Goal: Information Seeking & Learning: Learn about a topic

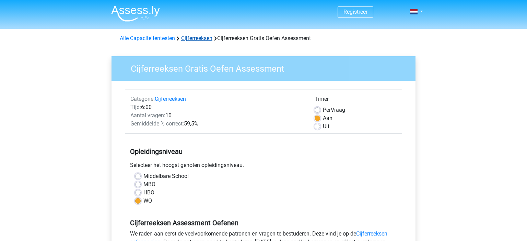
click at [208, 40] on link "Cijferreeksen" at bounding box center [196, 38] width 31 height 7
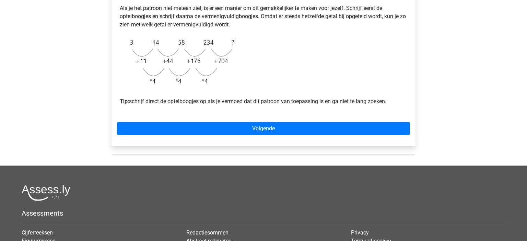
scroll to position [229, 0]
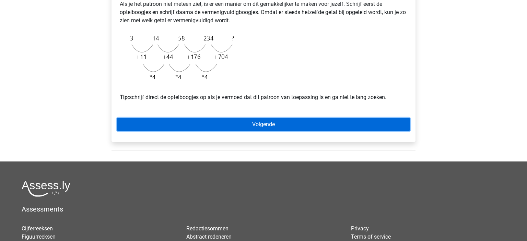
click at [283, 131] on link "Volgende" at bounding box center [263, 124] width 293 height 13
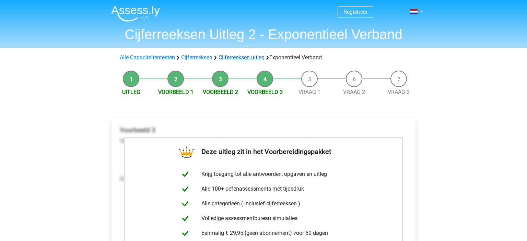
click at [240, 56] on link "Cijferreeksen uitleg" at bounding box center [242, 57] width 46 height 7
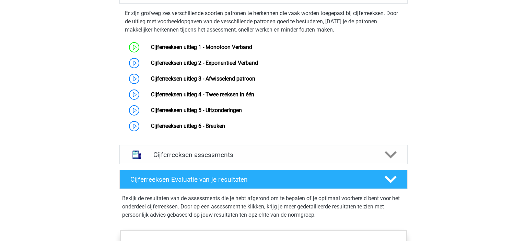
scroll to position [452, 0]
click at [229, 82] on link "Cijferreeksen uitleg 3 - Afwisselend patroon" at bounding box center [203, 78] width 104 height 7
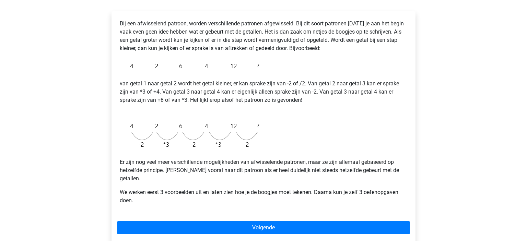
scroll to position [115, 0]
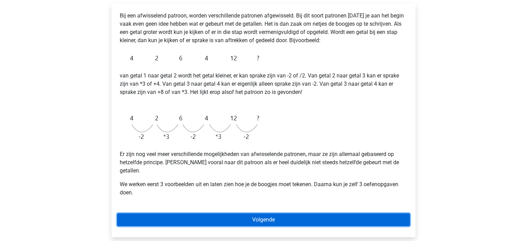
click at [279, 213] on link "Volgende" at bounding box center [263, 219] width 293 height 13
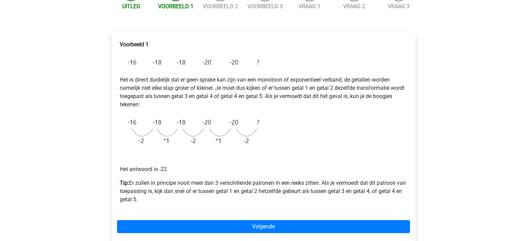
scroll to position [86, 0]
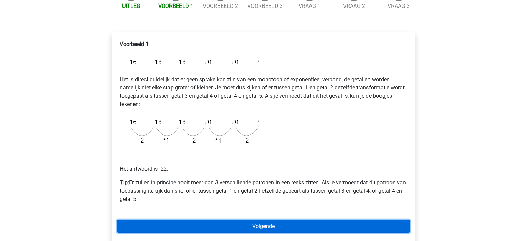
click at [269, 231] on link "Volgende" at bounding box center [263, 226] width 293 height 13
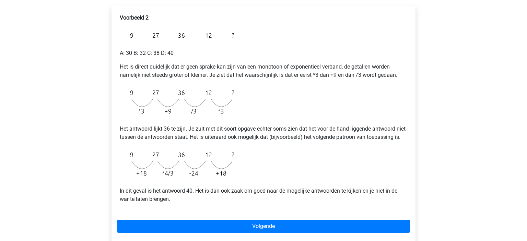
scroll to position [113, 0]
click at [198, 96] on img at bounding box center [179, 102] width 118 height 35
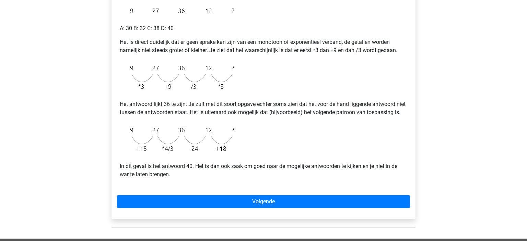
scroll to position [138, 0]
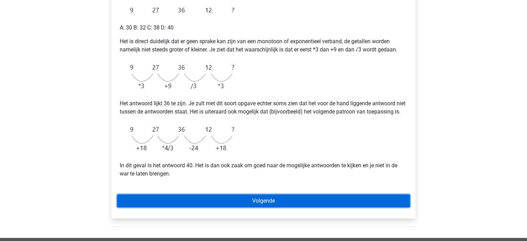
click at [257, 208] on link "Volgende" at bounding box center [263, 201] width 293 height 13
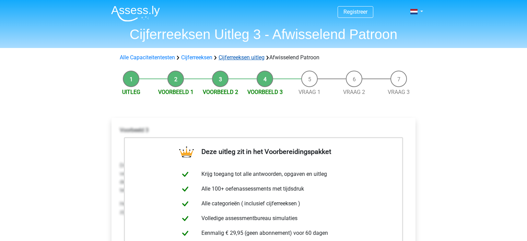
click at [249, 57] on link "Cijferreeksen uitleg" at bounding box center [242, 57] width 46 height 7
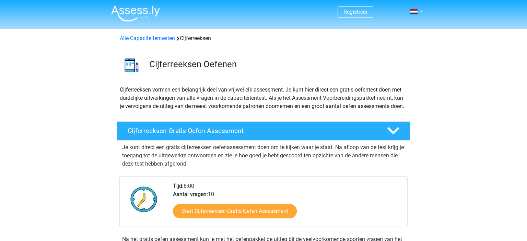
scroll to position [461, 0]
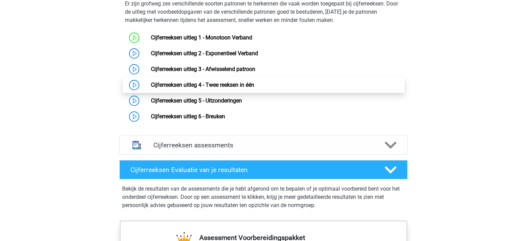
click at [232, 88] on link "Cijferreeksen uitleg 4 - Twee reeksen in één" at bounding box center [202, 85] width 103 height 7
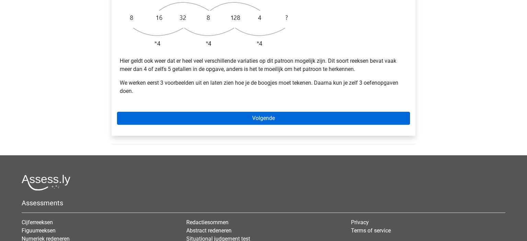
scroll to position [261, 0]
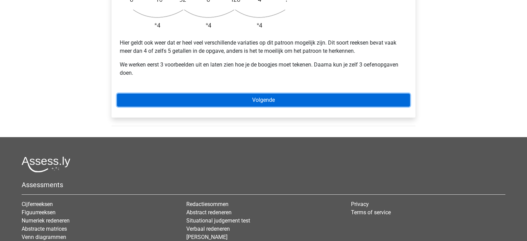
click at [283, 94] on link "Volgende" at bounding box center [263, 100] width 293 height 13
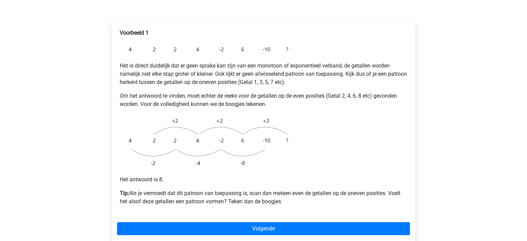
scroll to position [116, 0]
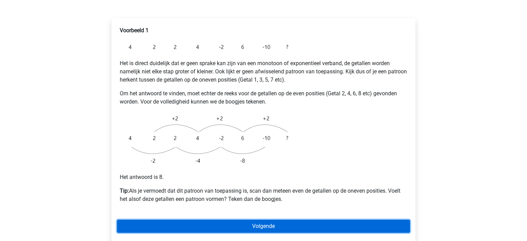
click at [242, 220] on link "Volgende" at bounding box center [263, 226] width 293 height 13
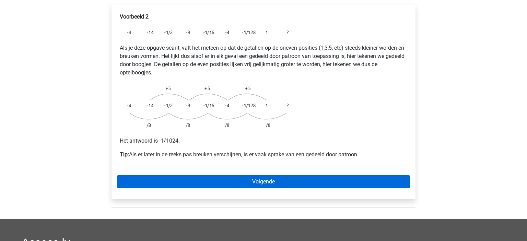
scroll to position [137, 0]
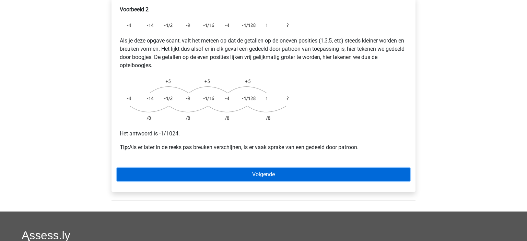
click at [282, 168] on link "Volgende" at bounding box center [263, 174] width 293 height 13
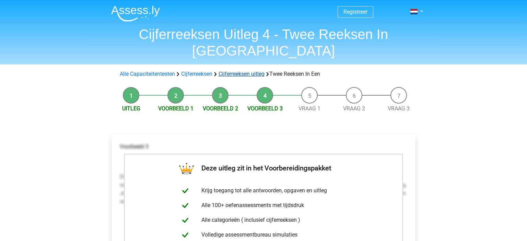
click at [253, 71] on link "Cijferreeksen uitleg" at bounding box center [242, 74] width 46 height 7
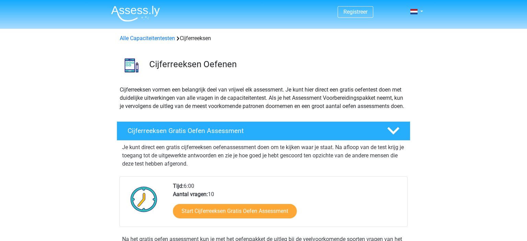
scroll to position [455, 0]
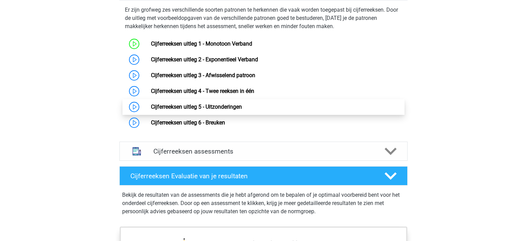
click at [242, 110] on link "Cijferreeksen uitleg 5 - Uitzonderingen" at bounding box center [196, 107] width 91 height 7
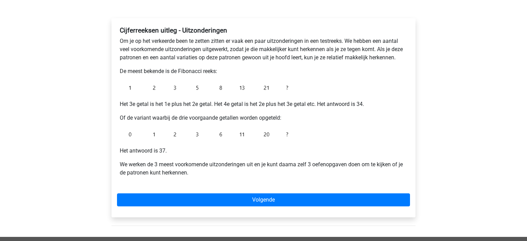
scroll to position [102, 0]
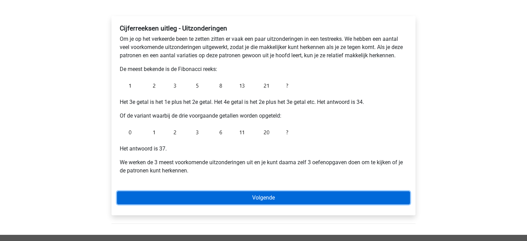
click at [249, 195] on link "Volgende" at bounding box center [263, 197] width 293 height 13
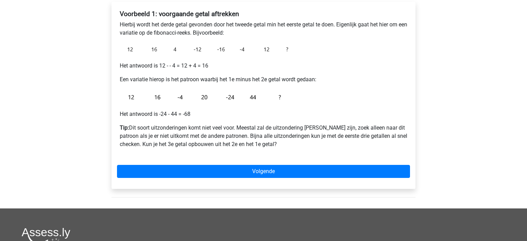
scroll to position [107, 0]
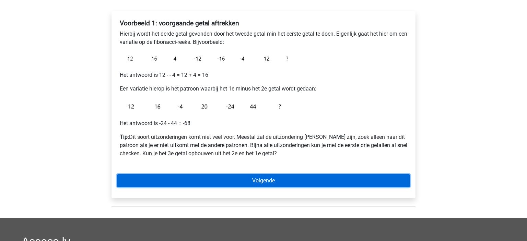
click at [288, 179] on link "Volgende" at bounding box center [263, 180] width 293 height 13
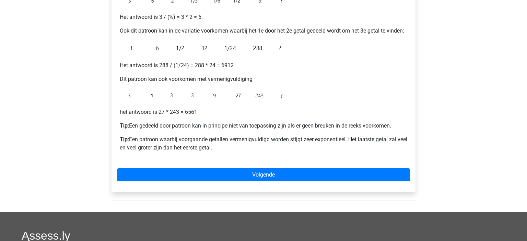
scroll to position [164, 0]
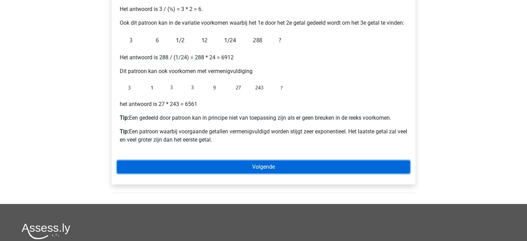
click at [308, 164] on link "Volgende" at bounding box center [263, 167] width 293 height 13
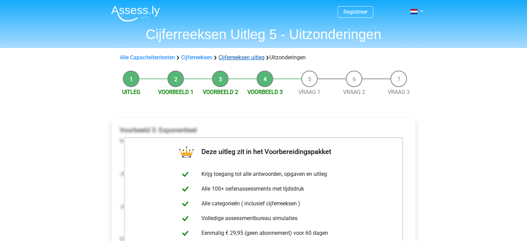
click at [253, 58] on link "Cijferreeksen uitleg" at bounding box center [242, 57] width 46 height 7
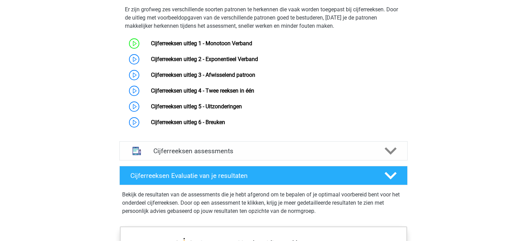
scroll to position [456, 0]
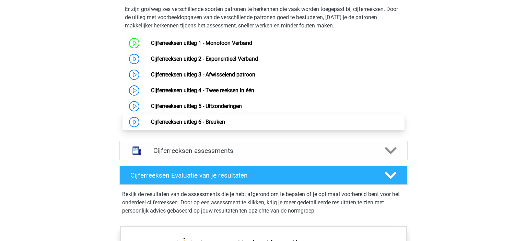
click at [225, 125] on link "Cijferreeksen uitleg 6 - Breuken" at bounding box center [188, 122] width 74 height 7
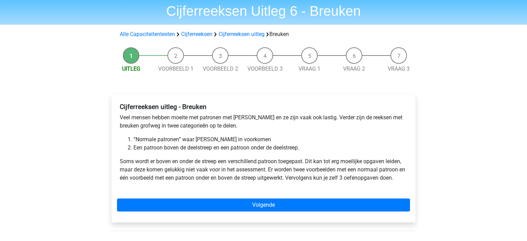
scroll to position [23, 0]
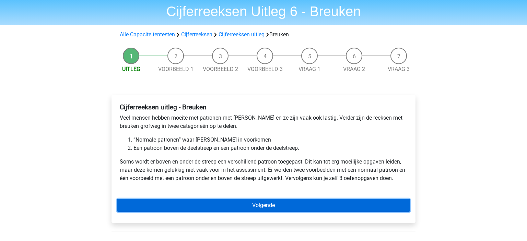
click at [328, 209] on link "Volgende" at bounding box center [263, 205] width 293 height 13
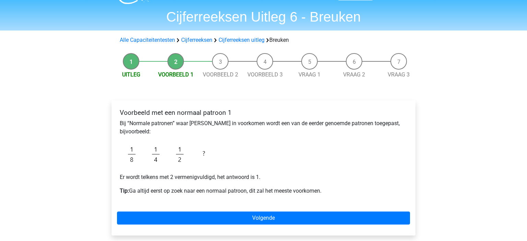
scroll to position [19, 0]
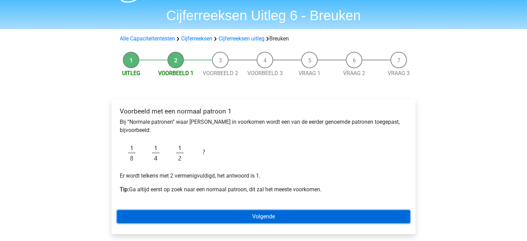
click at [266, 219] on link "Volgende" at bounding box center [263, 216] width 293 height 13
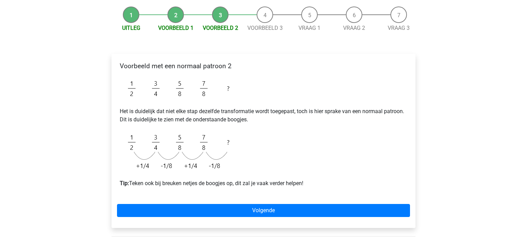
scroll to position [74, 0]
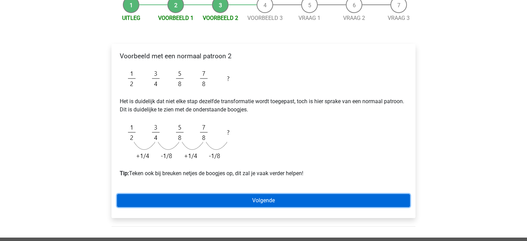
click at [270, 199] on link "Volgende" at bounding box center [263, 200] width 293 height 13
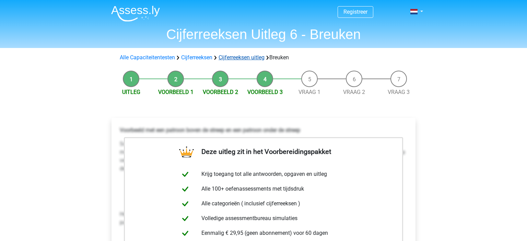
click at [253, 58] on link "Cijferreeksen uitleg" at bounding box center [242, 57] width 46 height 7
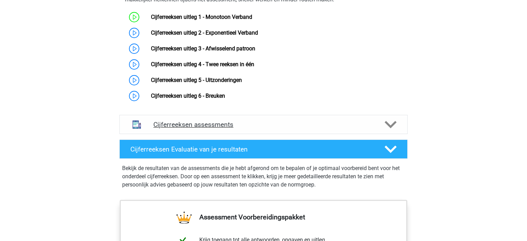
click at [259, 129] on h4 "Cijferreeksen assessments" at bounding box center [263, 125] width 220 height 8
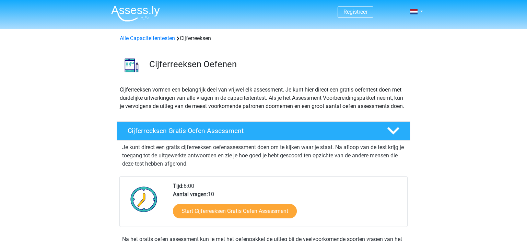
scroll to position [20, 0]
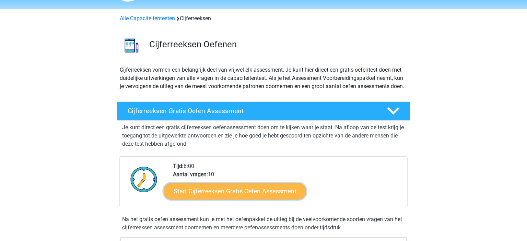
click at [223, 199] on link "Start Cijferreeksen Gratis Oefen Assessment" at bounding box center [235, 191] width 142 height 16
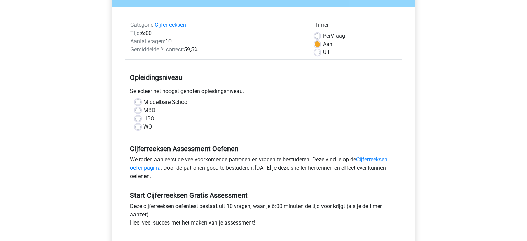
scroll to position [75, 0]
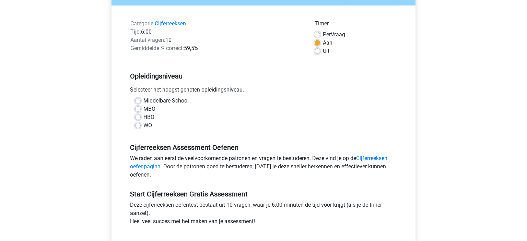
drag, startPoint x: 140, startPoint y: 131, endPoint x: 144, endPoint y: 131, distance: 4.1
click at [144, 131] on div "Middelbare School MBO HBO WO" at bounding box center [263, 116] width 277 height 38
click at [143, 124] on label "WO" at bounding box center [147, 125] width 9 height 8
click at [141, 124] on input "WO" at bounding box center [137, 124] width 5 height 7
radio input "true"
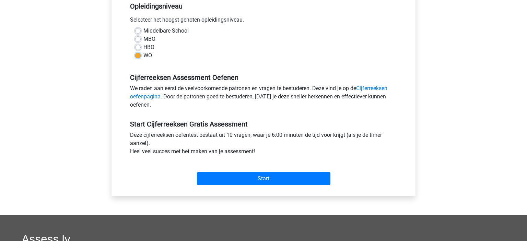
scroll to position [146, 0]
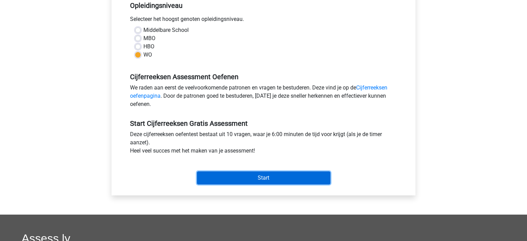
click at [266, 182] on input "Start" at bounding box center [263, 178] width 133 height 13
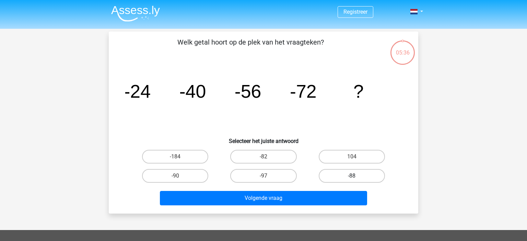
click at [352, 172] on label "-88" at bounding box center [352, 176] width 66 height 14
click at [352, 176] on input "-88" at bounding box center [354, 178] width 4 height 4
radio input "true"
click at [297, 206] on div "Volgende vraag" at bounding box center [263, 199] width 265 height 17
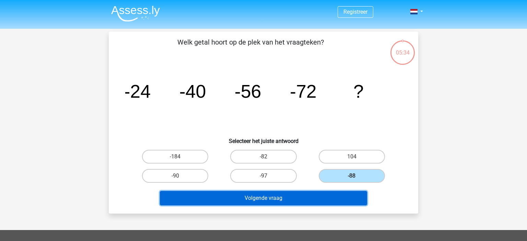
click at [306, 202] on button "Volgende vraag" at bounding box center [264, 198] width 208 height 14
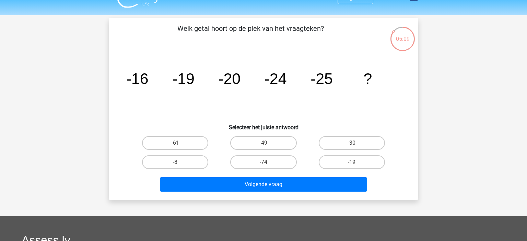
scroll to position [13, 0]
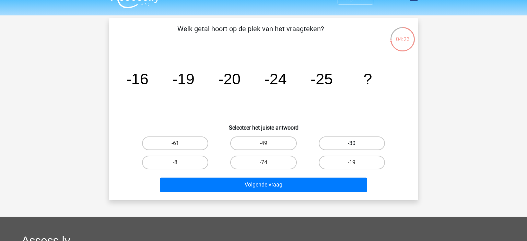
click at [365, 139] on label "-30" at bounding box center [352, 144] width 66 height 14
click at [356, 143] on input "-30" at bounding box center [354, 145] width 4 height 4
radio input "true"
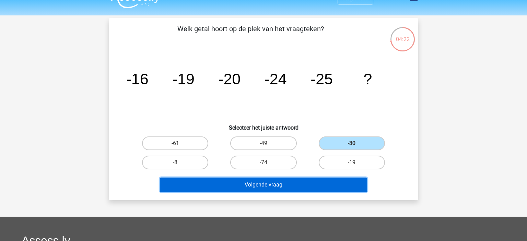
click at [303, 184] on button "Volgende vraag" at bounding box center [264, 185] width 208 height 14
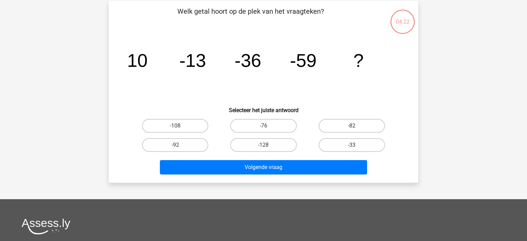
scroll to position [32, 0]
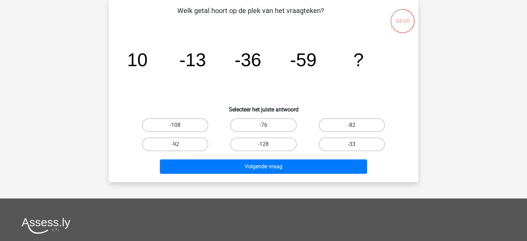
click at [355, 126] on input "-82" at bounding box center [354, 127] width 4 height 4
radio input "true"
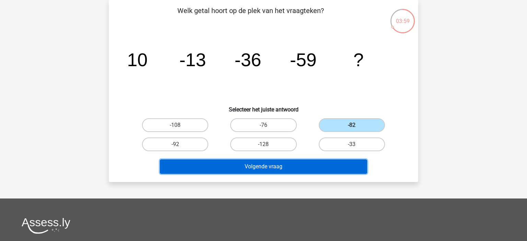
click at [289, 170] on button "Volgende vraag" at bounding box center [264, 167] width 208 height 14
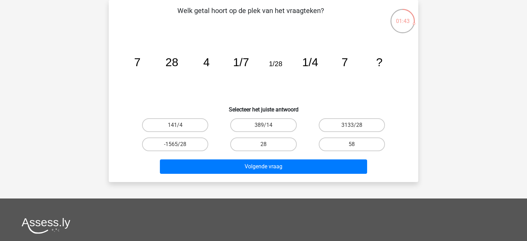
scroll to position [0, 0]
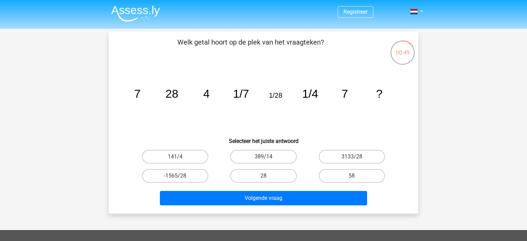
click at [272, 184] on div "28" at bounding box center [263, 175] width 88 height 19
click at [275, 177] on label "28" at bounding box center [263, 176] width 66 height 14
click at [268, 177] on input "28" at bounding box center [266, 178] width 4 height 4
radio input "true"
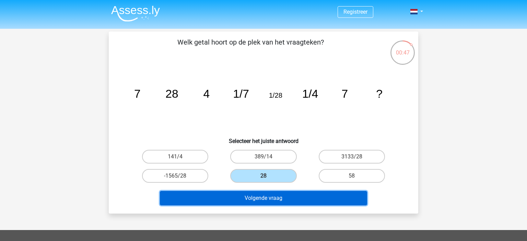
click at [285, 201] on button "Volgende vraag" at bounding box center [264, 198] width 208 height 14
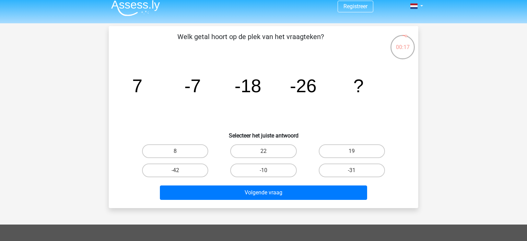
scroll to position [5, 0]
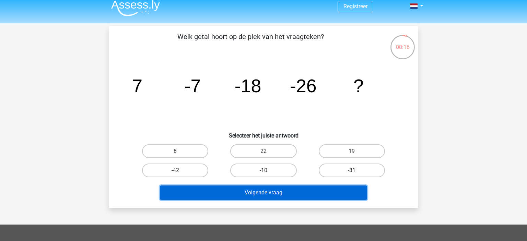
click at [267, 197] on button "Volgende vraag" at bounding box center [264, 193] width 208 height 14
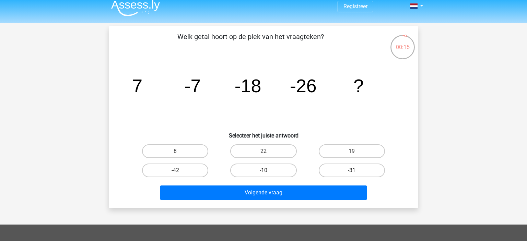
click at [246, 130] on h6 "Selecteer het juiste antwoord" at bounding box center [264, 133] width 288 height 12
click at [199, 151] on label "8" at bounding box center [175, 151] width 66 height 14
click at [180, 151] on input "8" at bounding box center [177, 153] width 4 height 4
radio input "true"
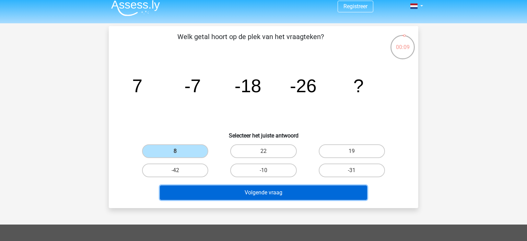
click at [254, 189] on button "Volgende vraag" at bounding box center [264, 193] width 208 height 14
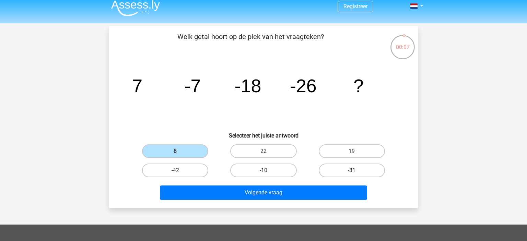
click at [243, 156] on label "22" at bounding box center [263, 151] width 66 height 14
click at [264, 156] on input "22" at bounding box center [266, 153] width 4 height 4
radio input "true"
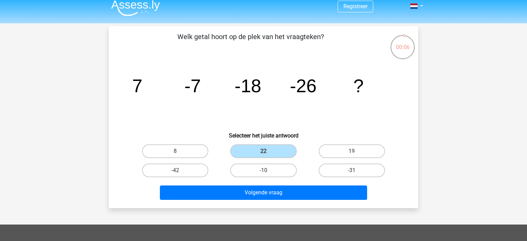
click at [189, 160] on div "8" at bounding box center [175, 151] width 88 height 19
click at [191, 156] on label "8" at bounding box center [175, 151] width 66 height 14
click at [180, 156] on input "8" at bounding box center [177, 153] width 4 height 4
radio input "true"
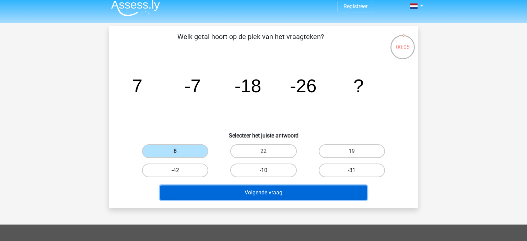
click at [245, 195] on button "Volgende vraag" at bounding box center [264, 193] width 208 height 14
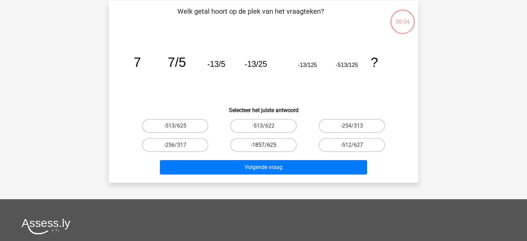
scroll to position [32, 0]
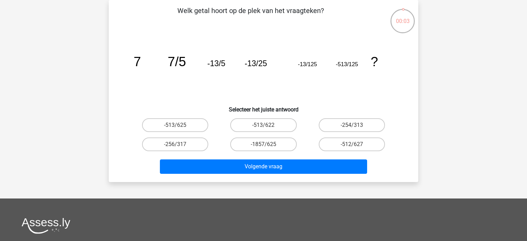
click at [275, 116] on div "-513/622" at bounding box center [263, 125] width 88 height 19
click at [275, 123] on label "-513/622" at bounding box center [263, 125] width 66 height 14
click at [268, 125] on input "-513/622" at bounding box center [266, 127] width 4 height 4
radio input "true"
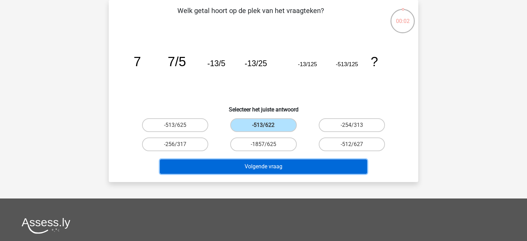
click at [275, 168] on button "Volgende vraag" at bounding box center [264, 167] width 208 height 14
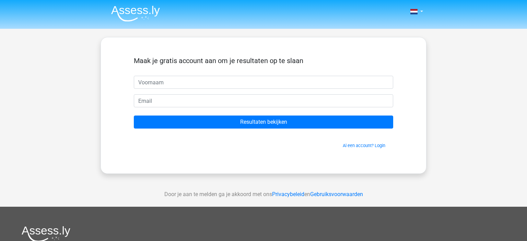
click at [263, 83] on input "text" at bounding box center [263, 82] width 259 height 13
type input "[PERSON_NAME]"
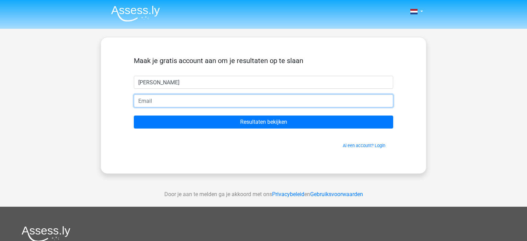
click at [220, 101] on input "email" at bounding box center [263, 100] width 259 height 13
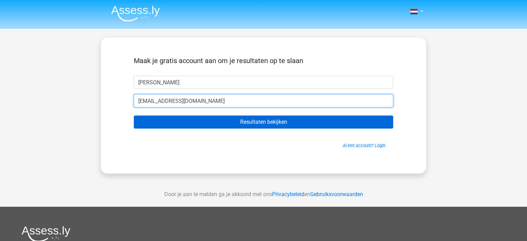
type input "[EMAIL_ADDRESS][DOMAIN_NAME]"
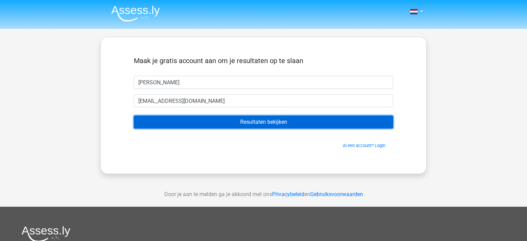
click at [259, 124] on input "Resultaten bekijken" at bounding box center [263, 122] width 259 height 13
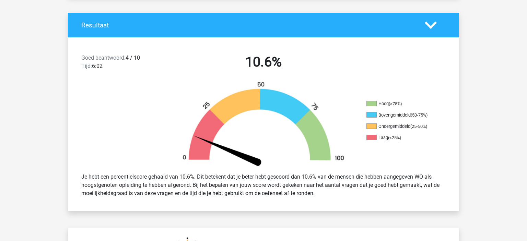
scroll to position [136, 0]
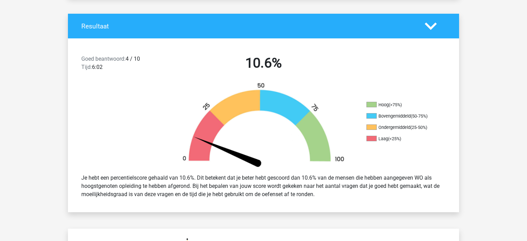
click at [433, 31] on icon at bounding box center [431, 26] width 12 height 12
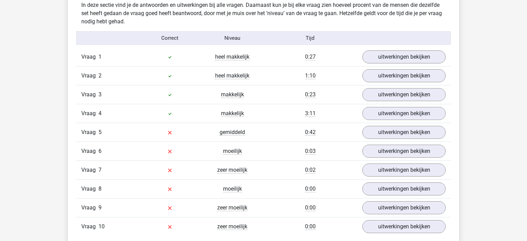
scroll to position [372, 0]
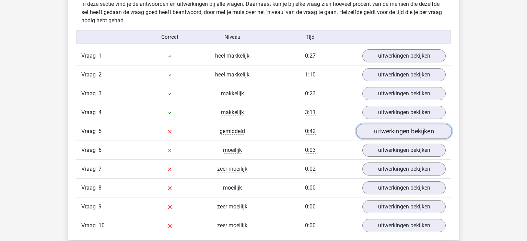
click at [387, 135] on link "uitwerkingen bekijken" at bounding box center [404, 131] width 96 height 15
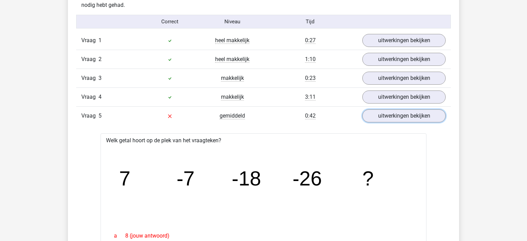
scroll to position [384, 0]
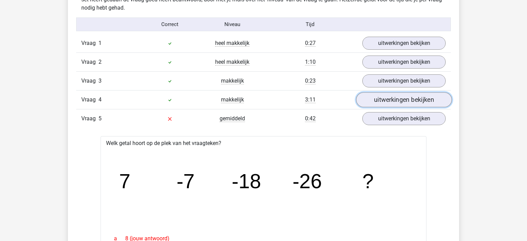
click at [412, 99] on link "uitwerkingen bekijken" at bounding box center [404, 100] width 96 height 15
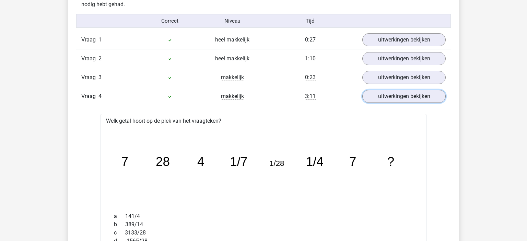
scroll to position [386, 0]
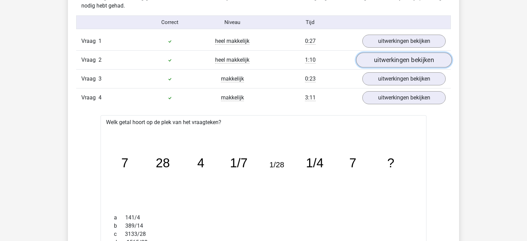
click at [394, 61] on link "uitwerkingen bekijken" at bounding box center [404, 60] width 96 height 15
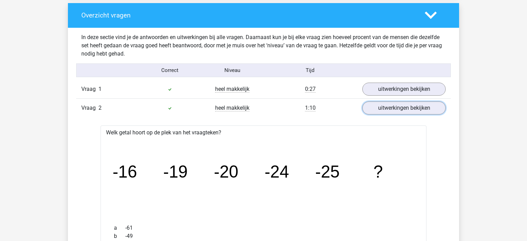
scroll to position [335, 0]
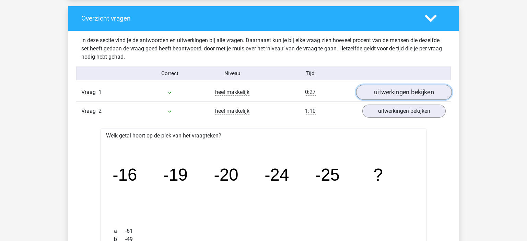
click at [426, 93] on link "uitwerkingen bekijken" at bounding box center [404, 92] width 96 height 15
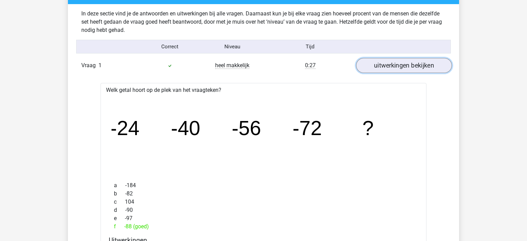
scroll to position [359, 0]
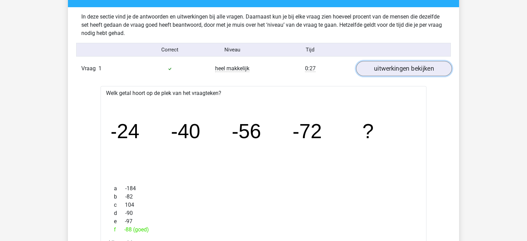
click at [412, 69] on link "uitwerkingen bekijken" at bounding box center [404, 68] width 96 height 15
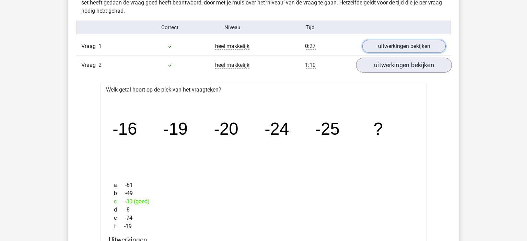
scroll to position [384, 0]
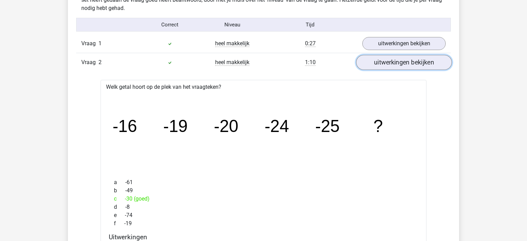
click at [395, 67] on link "uitwerkingen bekijken" at bounding box center [404, 62] width 96 height 15
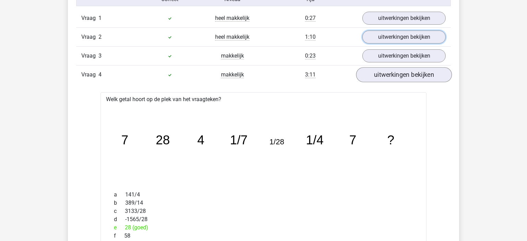
scroll to position [415, 0]
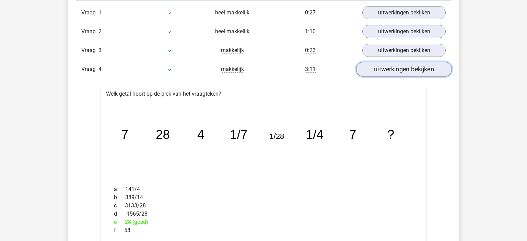
click at [401, 71] on link "uitwerkingen bekijken" at bounding box center [404, 69] width 96 height 15
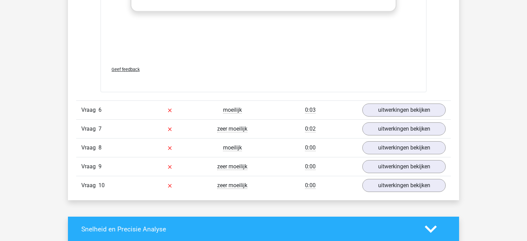
scroll to position [839, 0]
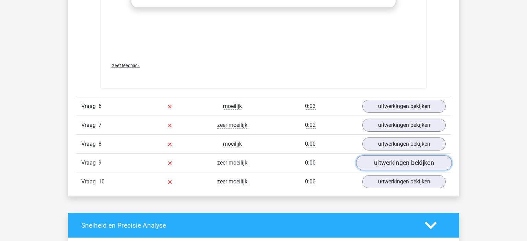
click at [386, 160] on link "uitwerkingen bekijken" at bounding box center [404, 162] width 96 height 15
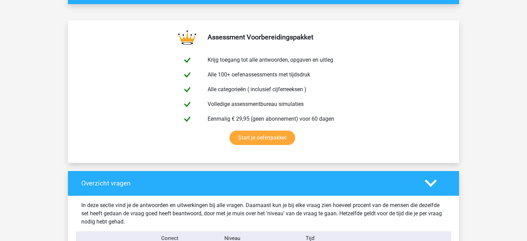
scroll to position [0, 0]
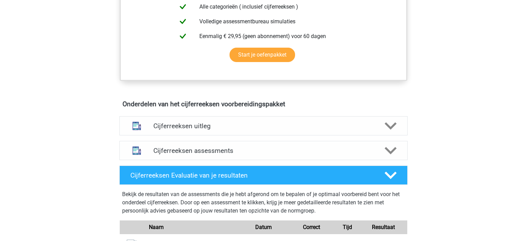
scroll to position [320, 0]
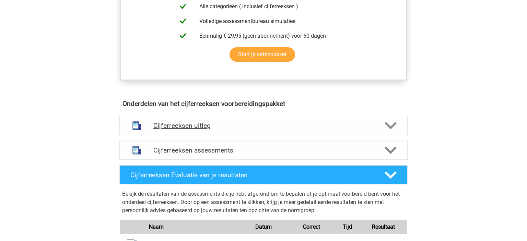
click at [319, 130] on h4 "Cijferreeksen uitleg" at bounding box center [263, 126] width 220 height 8
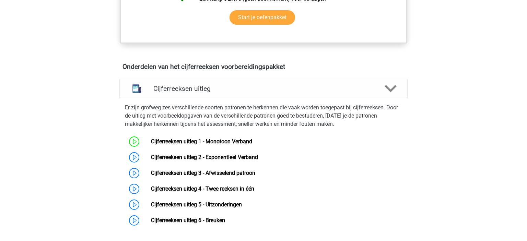
scroll to position [380, 0]
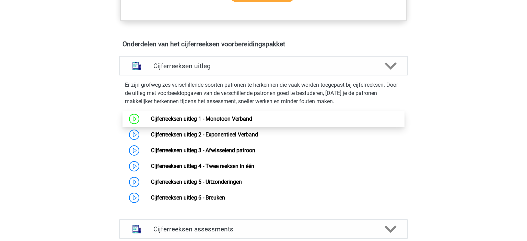
click at [248, 122] on link "Cijferreeksen uitleg 1 - Monotoon Verband" at bounding box center [201, 119] width 101 height 7
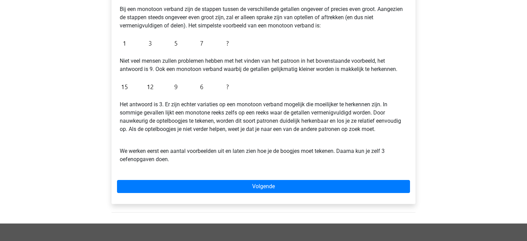
scroll to position [140, 0]
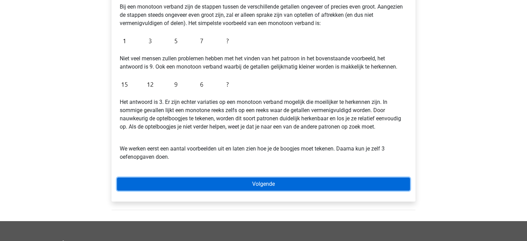
click at [246, 186] on link "Volgende" at bounding box center [263, 184] width 293 height 13
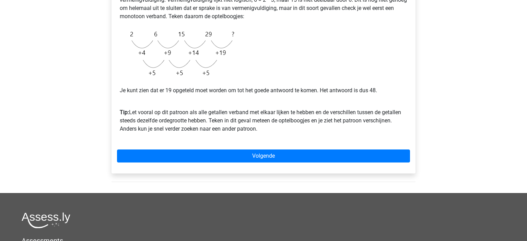
scroll to position [175, 0]
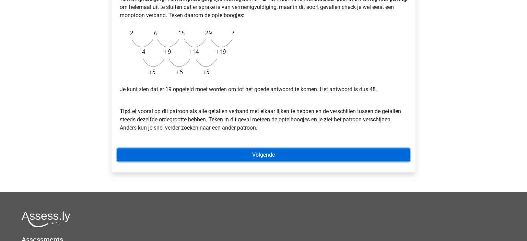
click at [260, 160] on link "Volgende" at bounding box center [263, 155] width 293 height 13
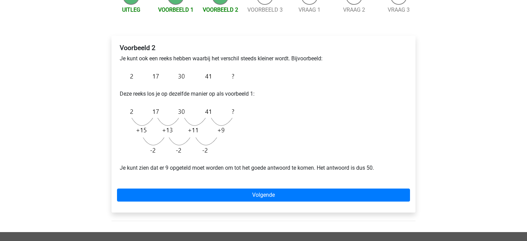
scroll to position [83, 0]
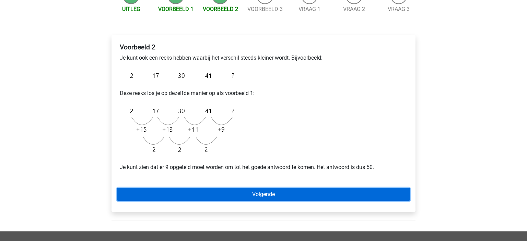
click at [243, 192] on link "Volgende" at bounding box center [263, 194] width 293 height 13
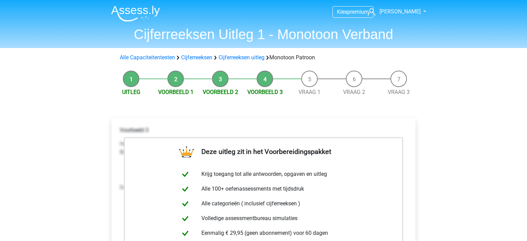
click at [245, 62] on div "Alle Capaciteitentesten Cijferreeksen Cijferreeksen uitleg Monotoon Patroon" at bounding box center [263, 58] width 293 height 8
click at [246, 59] on link "Cijferreeksen uitleg" at bounding box center [242, 57] width 46 height 7
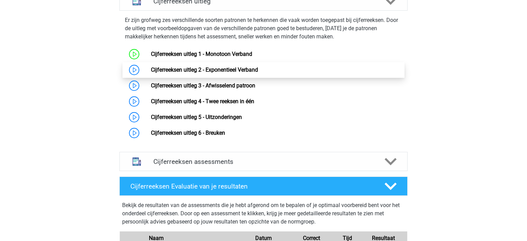
scroll to position [446, 0]
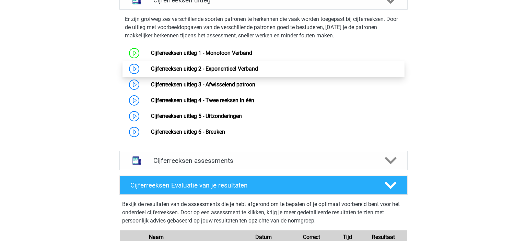
click at [256, 72] on link "Cijferreeksen uitleg 2 - Exponentieel Verband" at bounding box center [204, 69] width 107 height 7
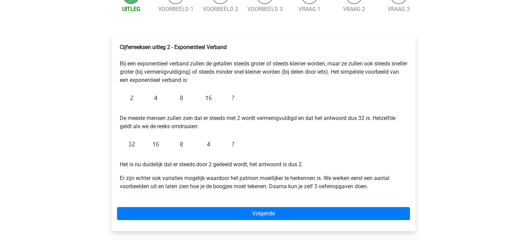
scroll to position [84, 0]
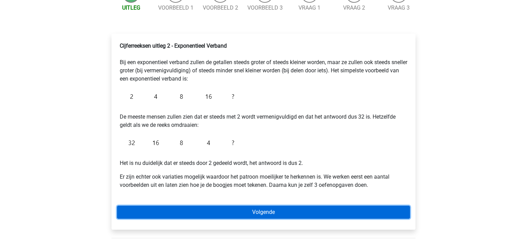
click at [234, 210] on link "Volgende" at bounding box center [263, 212] width 293 height 13
click at [238, 206] on link "Volgende" at bounding box center [263, 212] width 293 height 13
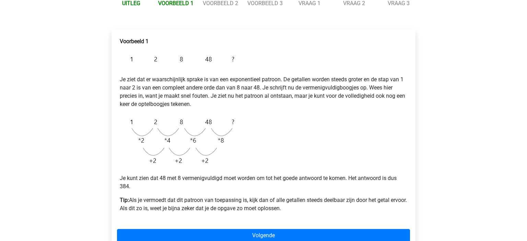
scroll to position [91, 0]
